Goal: Browse casually: Explore the website without a specific task or goal

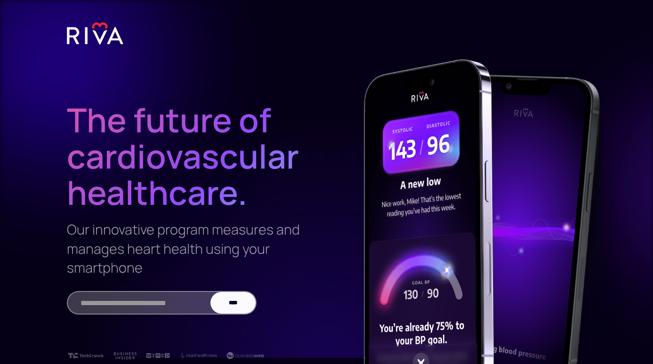
scroll to position [4, 0]
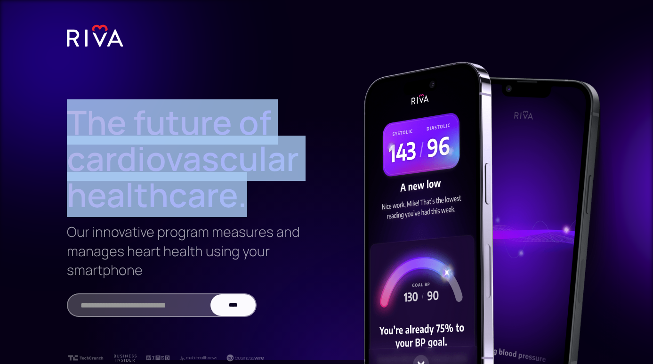
drag, startPoint x: 58, startPoint y: 116, endPoint x: 250, endPoint y: 197, distance: 208.0
click at [250, 197] on div "The future of cardiovascular healthcare. Our innovative program measures and ma…" at bounding box center [185, 224] width 282 height 334
click at [250, 197] on h1 "The future of cardiovascular healthcare." at bounding box center [185, 139] width 237 height 147
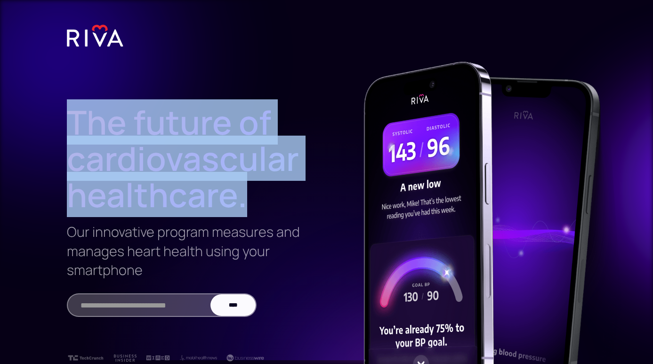
drag, startPoint x: 244, startPoint y: 199, endPoint x: 63, endPoint y: 110, distance: 201.5
click at [63, 110] on div "The future of cardiovascular healthcare. Our innovative program measures and ma…" at bounding box center [185, 224] width 282 height 334
drag, startPoint x: 63, startPoint y: 110, endPoint x: 244, endPoint y: 196, distance: 200.9
click at [244, 196] on div "The future of cardiovascular healthcare. Our innovative program measures and ma…" at bounding box center [185, 224] width 282 height 334
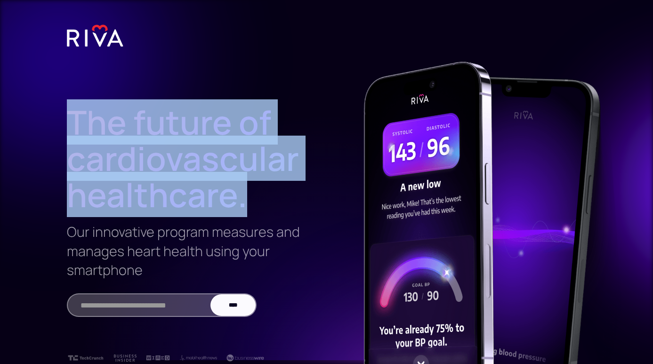
click at [244, 196] on h1 "The future of cardiovascular healthcare." at bounding box center [185, 139] width 237 height 147
drag, startPoint x: 244, startPoint y: 196, endPoint x: 53, endPoint y: 115, distance: 207.8
click at [53, 115] on div "The future of cardiovascular healthcare. Our innovative program measures and ma…" at bounding box center [185, 224] width 282 height 334
click at [65, 115] on div "The future of cardiovascular healthcare. Our innovative program measures and ma…" at bounding box center [185, 224] width 282 height 334
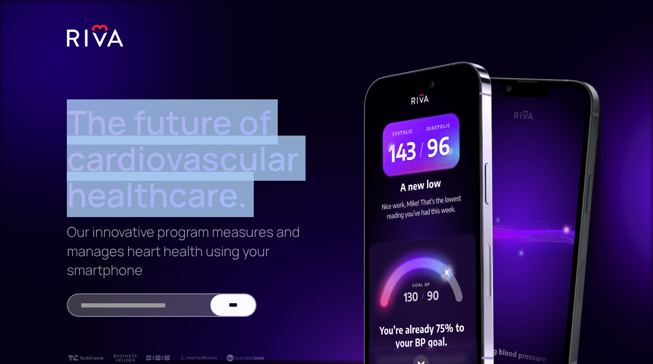
drag, startPoint x: 65, startPoint y: 115, endPoint x: 244, endPoint y: 210, distance: 203.4
click at [244, 210] on div "The future of cardiovascular healthcare. Our innovative program measures and ma…" at bounding box center [185, 224] width 282 height 334
click at [244, 210] on h1 "The future of cardiovascular healthcare." at bounding box center [185, 139] width 237 height 147
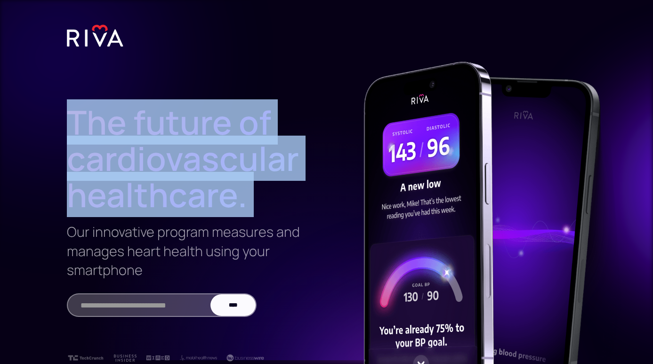
drag, startPoint x: 244, startPoint y: 210, endPoint x: 74, endPoint y: 120, distance: 193.1
click at [74, 120] on h1 "The future of cardiovascular healthcare." at bounding box center [185, 139] width 237 height 147
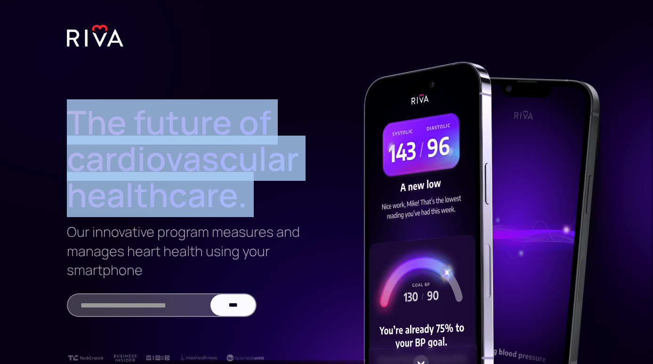
drag, startPoint x: 74, startPoint y: 120, endPoint x: 259, endPoint y: 203, distance: 203.1
click at [259, 203] on h1 "The future of cardiovascular healthcare." at bounding box center [185, 139] width 237 height 147
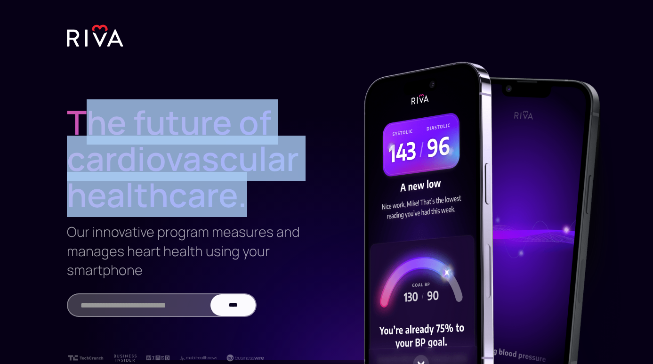
drag, startPoint x: 259, startPoint y: 203, endPoint x: 89, endPoint y: 135, distance: 183.3
click at [89, 135] on h1 "The future of cardiovascular healthcare." at bounding box center [185, 139] width 237 height 147
click at [111, 134] on h1 "The future of cardiovascular healthcare." at bounding box center [185, 139] width 237 height 147
drag, startPoint x: 70, startPoint y: 124, endPoint x: 260, endPoint y: 198, distance: 204.1
click at [260, 198] on h1 "The future of cardiovascular healthcare." at bounding box center [185, 139] width 237 height 147
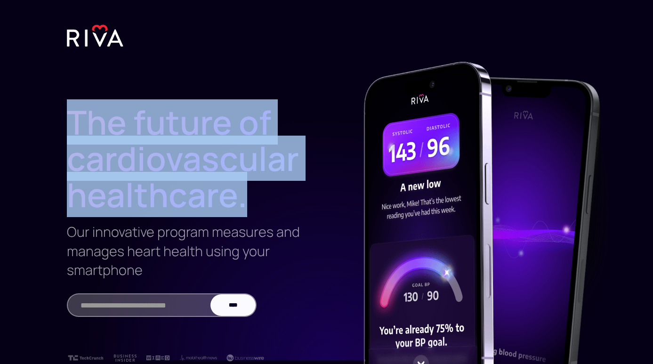
click at [260, 198] on h1 "The future of cardiovascular healthcare." at bounding box center [185, 139] width 237 height 147
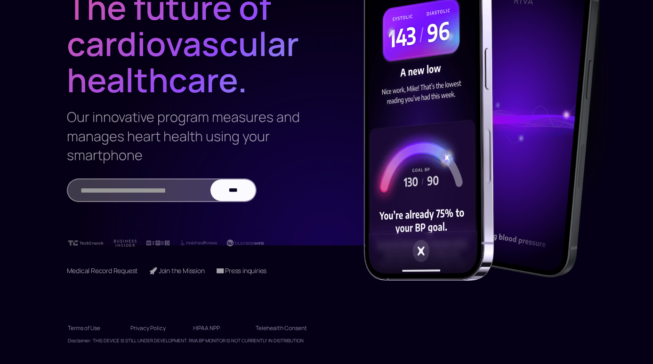
scroll to position [110, 0]
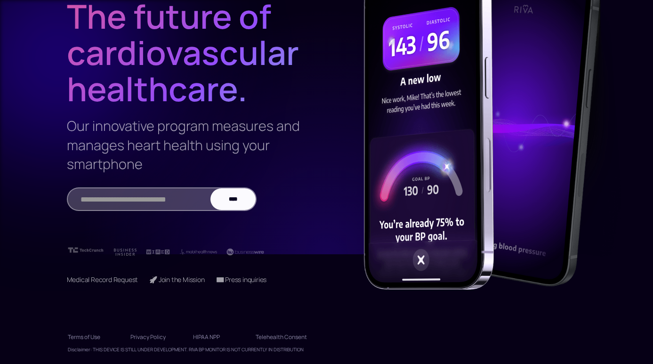
click at [99, 250] on img at bounding box center [86, 249] width 38 height 7
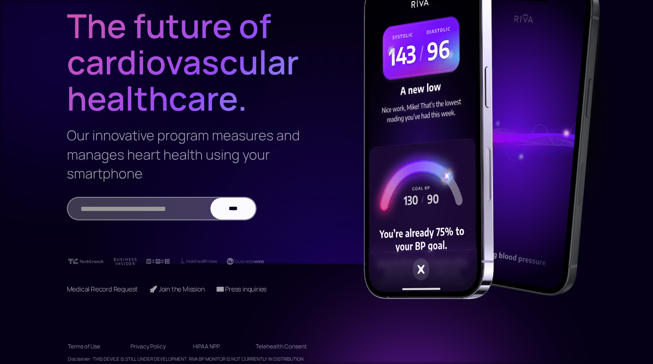
scroll to position [103, 0]
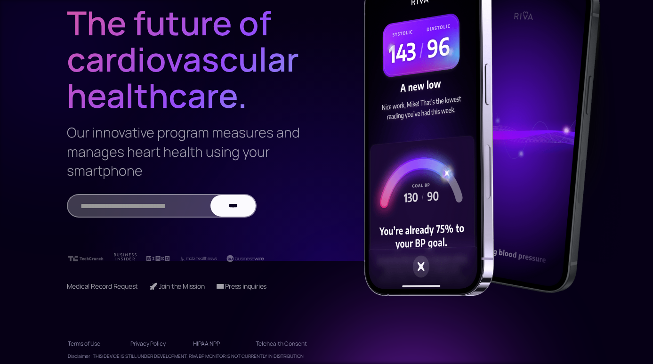
click at [129, 260] on img at bounding box center [125, 256] width 23 height 7
